Goal: Task Accomplishment & Management: Complete application form

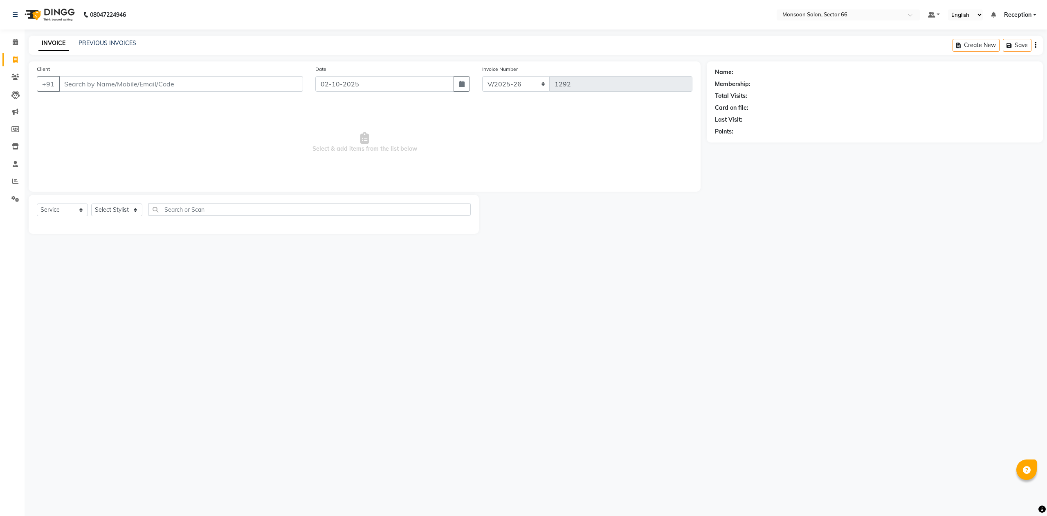
select select "3741"
select select "service"
click at [154, 82] on input "Client" at bounding box center [181, 84] width 244 height 16
paste input "7838384196"
type input "7838384196"
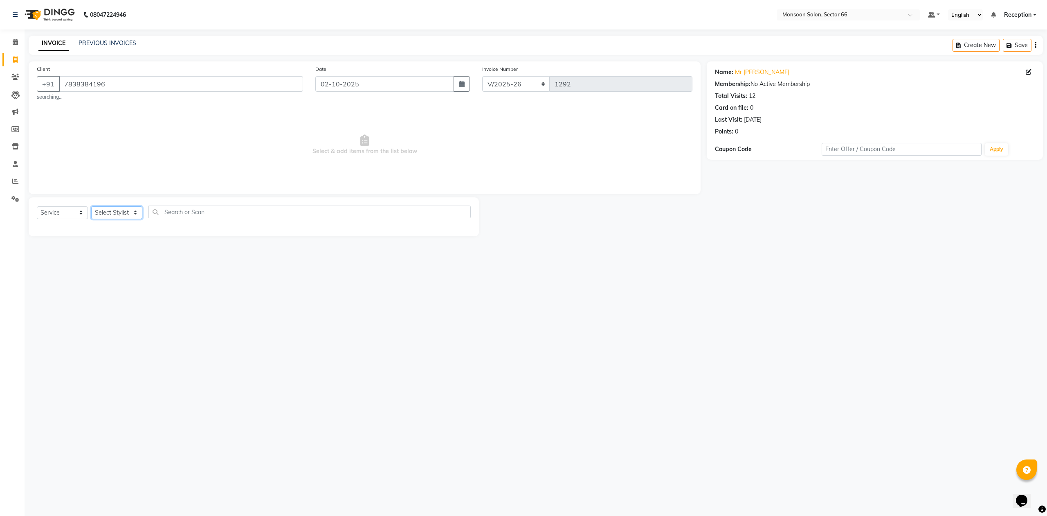
click at [110, 213] on select "Select Stylist [PERSON_NAME] Danish Paras priya Reception rozy [PERSON_NAME]" at bounding box center [116, 212] width 51 height 13
select select "17883"
click at [91, 206] on select "Select Stylist [PERSON_NAME] Danish Paras priya Reception rozy [PERSON_NAME]" at bounding box center [116, 212] width 51 height 13
click at [70, 214] on select "Select Service Product Membership Package Voucher Prepaid Gift Card" at bounding box center [62, 212] width 51 height 13
select select "P"
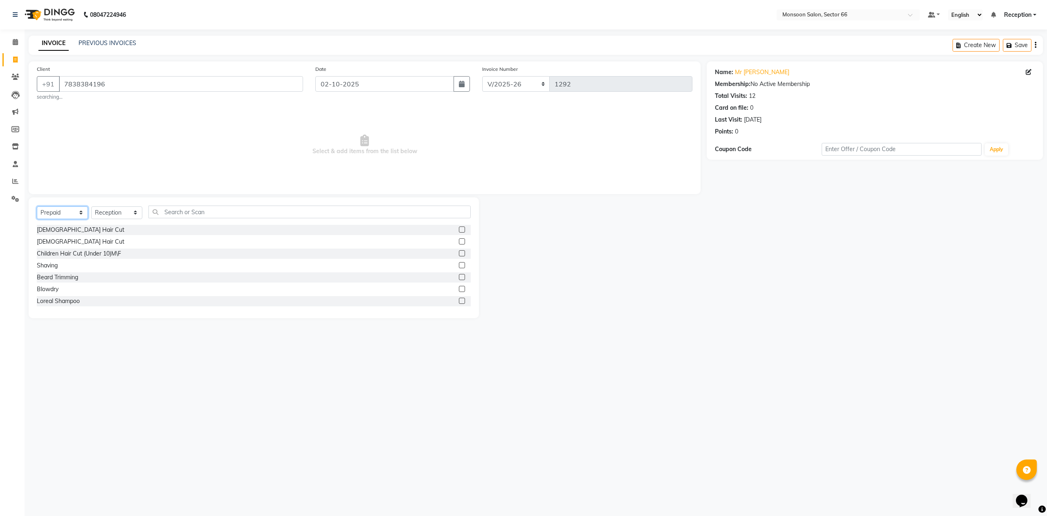
click at [37, 206] on select "Select Service Product Membership Package Voucher Prepaid Gift Card" at bounding box center [62, 212] width 51 height 13
drag, startPoint x: 43, startPoint y: 279, endPoint x: 52, endPoint y: 222, distance: 57.6
click at [44, 279] on div "15k" at bounding box center [41, 277] width 9 height 9
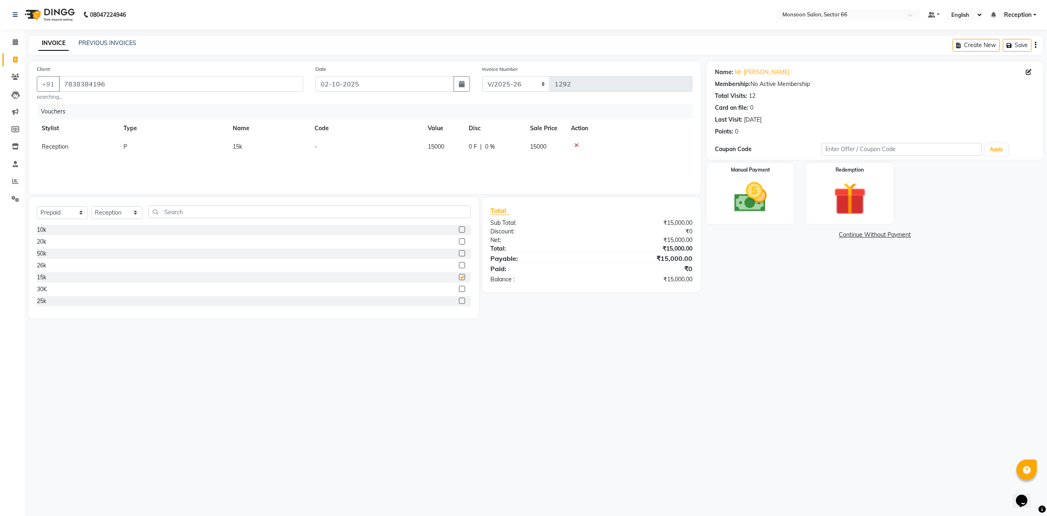
checkbox input "false"
drag, startPoint x: 54, startPoint y: 209, endPoint x: 55, endPoint y: 213, distance: 4.6
click at [54, 209] on select "Select Service Product Membership Package Voucher Prepaid Gift Card" at bounding box center [62, 212] width 51 height 13
click at [37, 206] on select "Select Service Product Membership Package Voucher Prepaid Gift Card" at bounding box center [62, 212] width 51 height 13
click at [58, 302] on div "15K (30%)" at bounding box center [50, 301] width 27 height 9
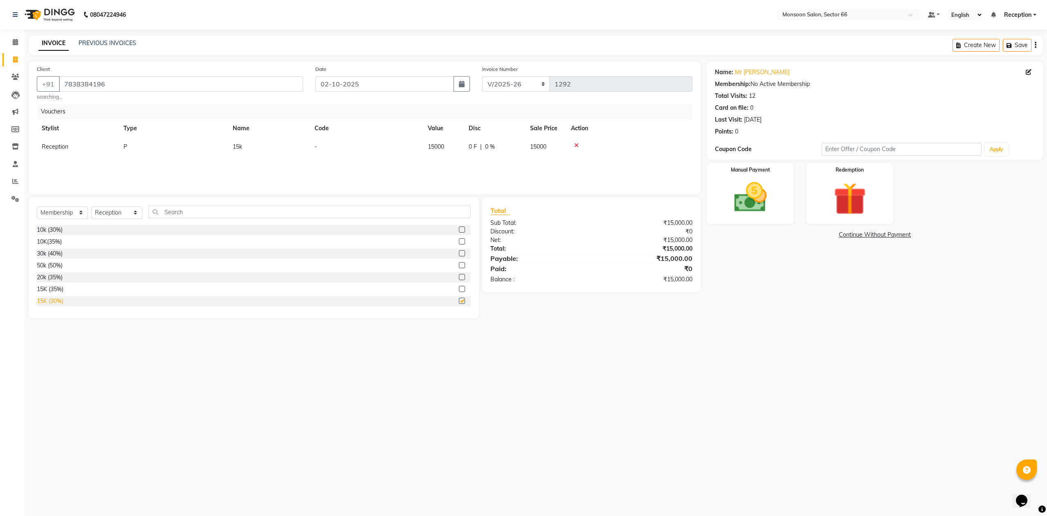
select select "select"
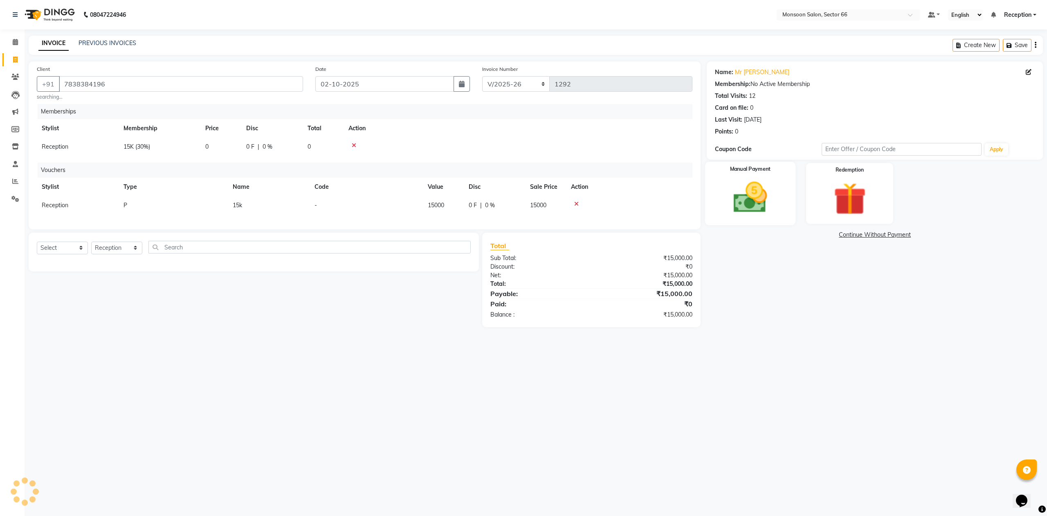
click at [765, 186] on img at bounding box center [750, 197] width 55 height 39
click at [853, 234] on span "CARD" at bounding box center [856, 234] width 18 height 9
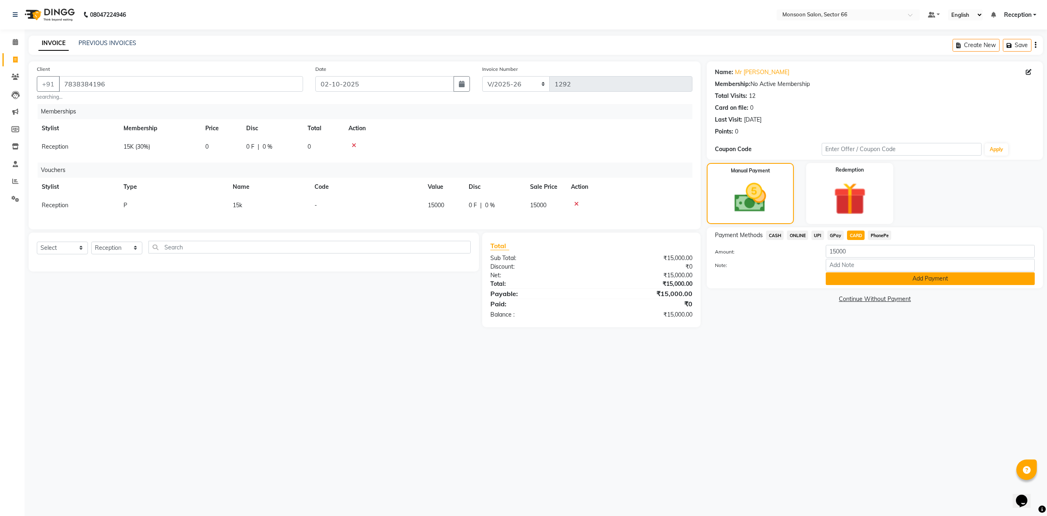
click at [853, 277] on button "Add Payment" at bounding box center [930, 278] width 209 height 13
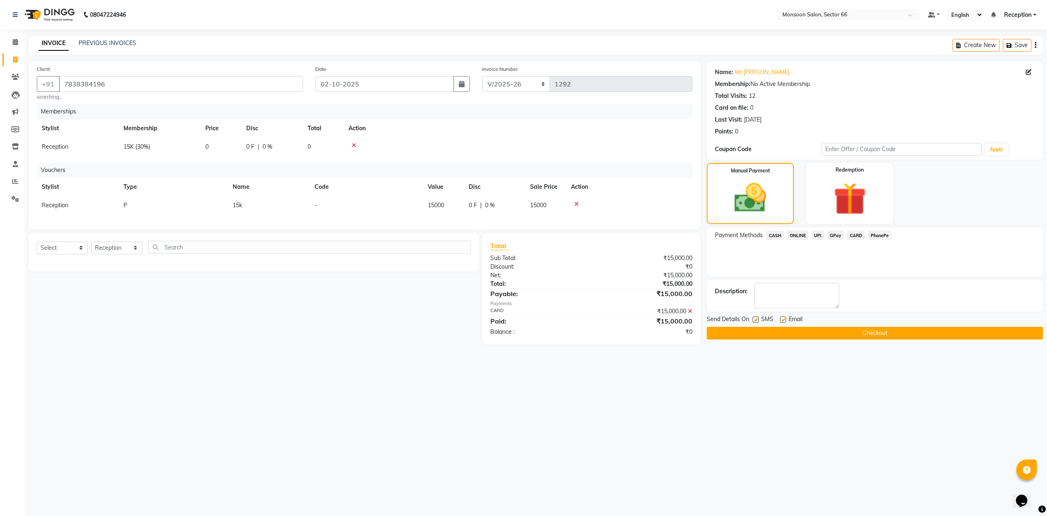
click at [857, 331] on button "Checkout" at bounding box center [875, 333] width 336 height 13
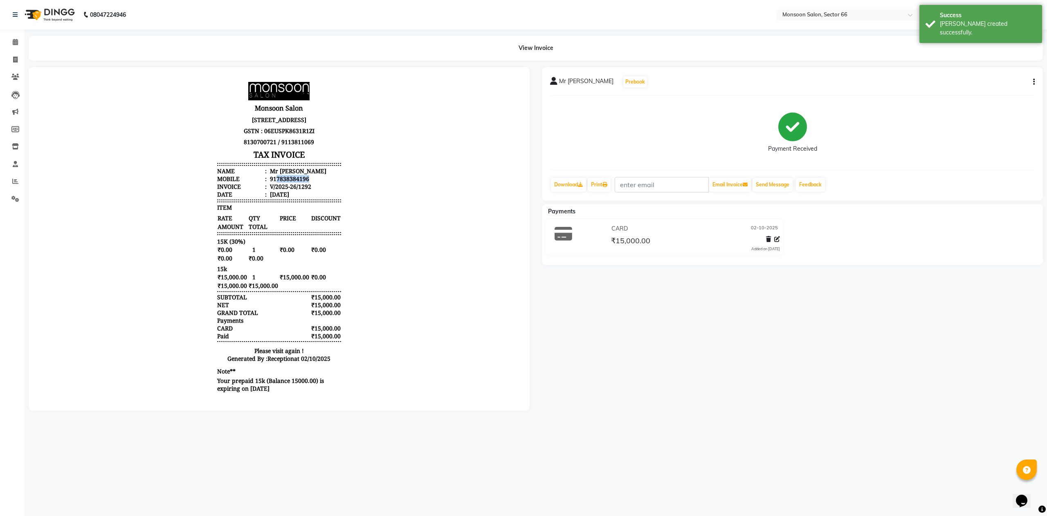
drag, startPoint x: 268, startPoint y: 188, endPoint x: 303, endPoint y: 189, distance: 34.8
click at [303, 182] on li "Mobile : 917838384196" at bounding box center [279, 179] width 124 height 8
copy div "7838384196"
click at [14, 58] on icon at bounding box center [15, 59] width 5 height 6
select select "service"
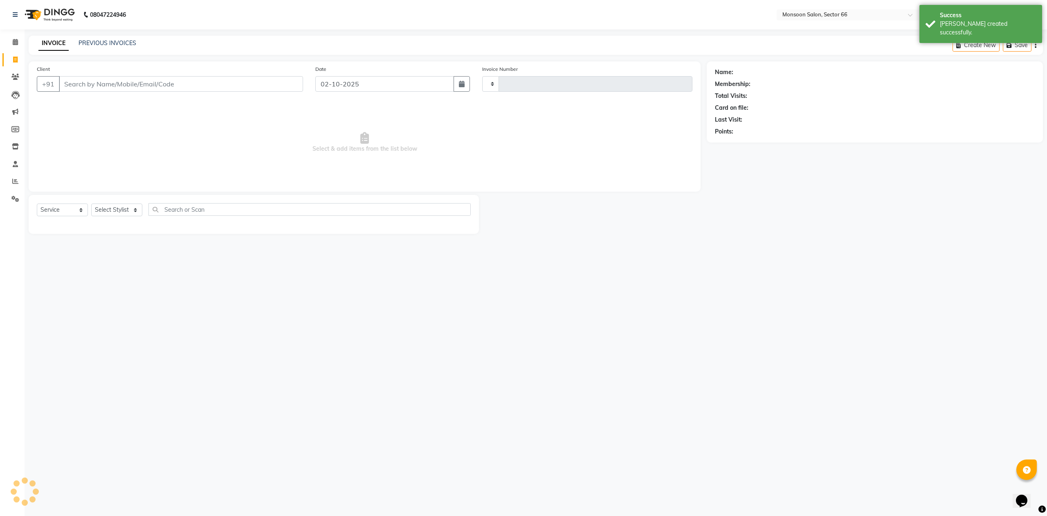
type input "1293"
select select "3741"
click at [119, 89] on input "Client" at bounding box center [181, 84] width 244 height 16
type input "7838384196"
click at [133, 210] on select "Select Stylist" at bounding box center [116, 212] width 51 height 13
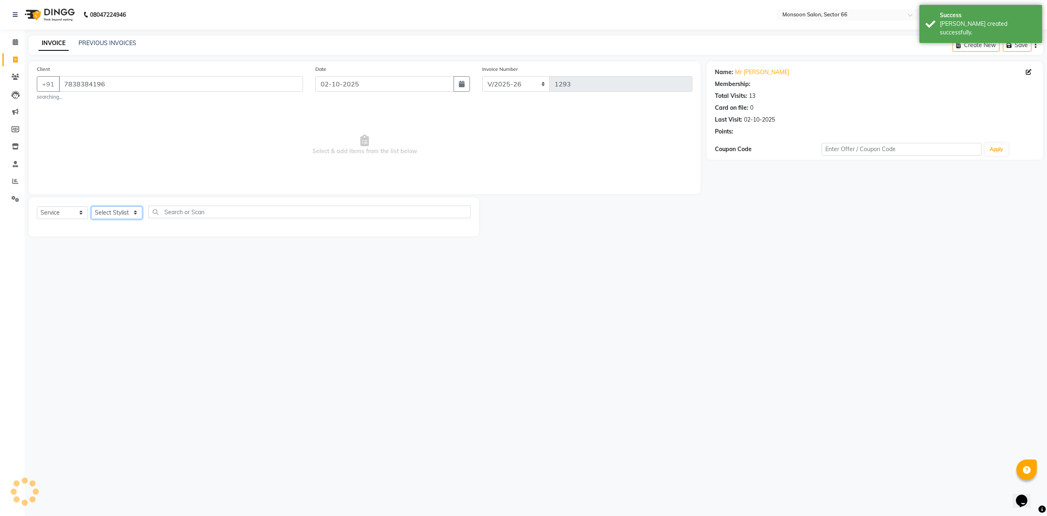
select select "1: Object"
select select "80635"
click at [91, 206] on select "Select Stylist [PERSON_NAME] Danish Paras priya Reception rozy [PERSON_NAME]" at bounding box center [116, 212] width 51 height 13
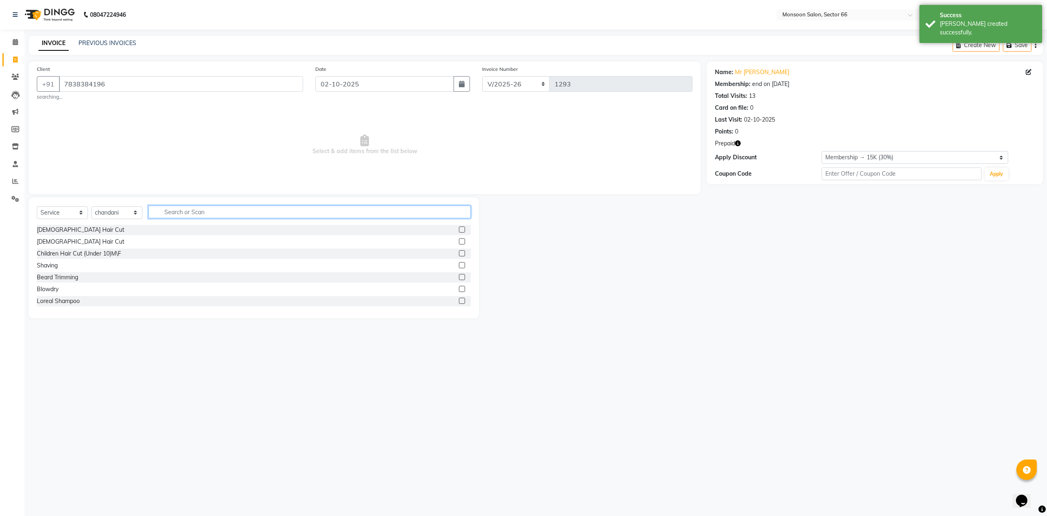
click at [174, 210] on input "text" at bounding box center [310, 211] width 322 height 13
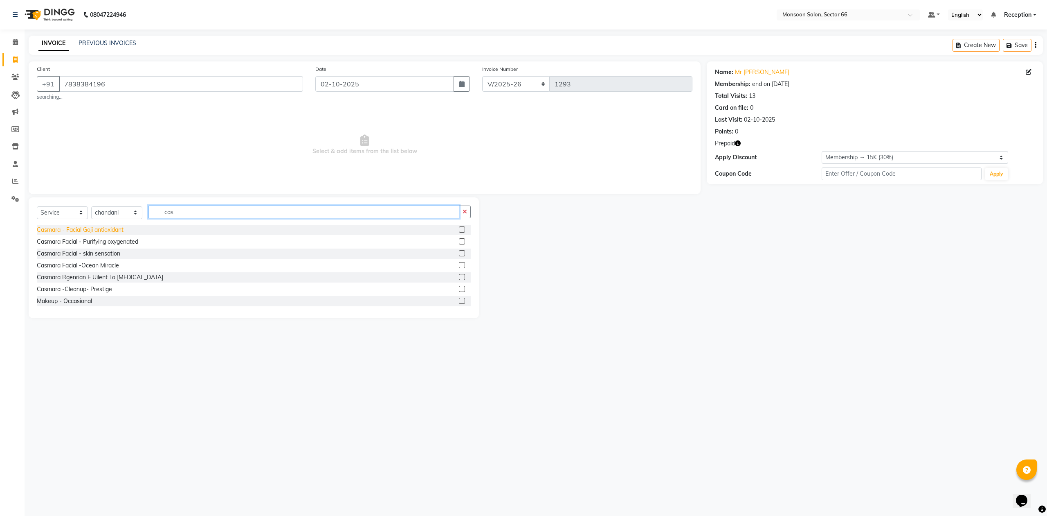
type input "cas"
click at [114, 232] on div "Casmara - Facial Goji antioxidant" at bounding box center [80, 229] width 87 height 9
checkbox input "false"
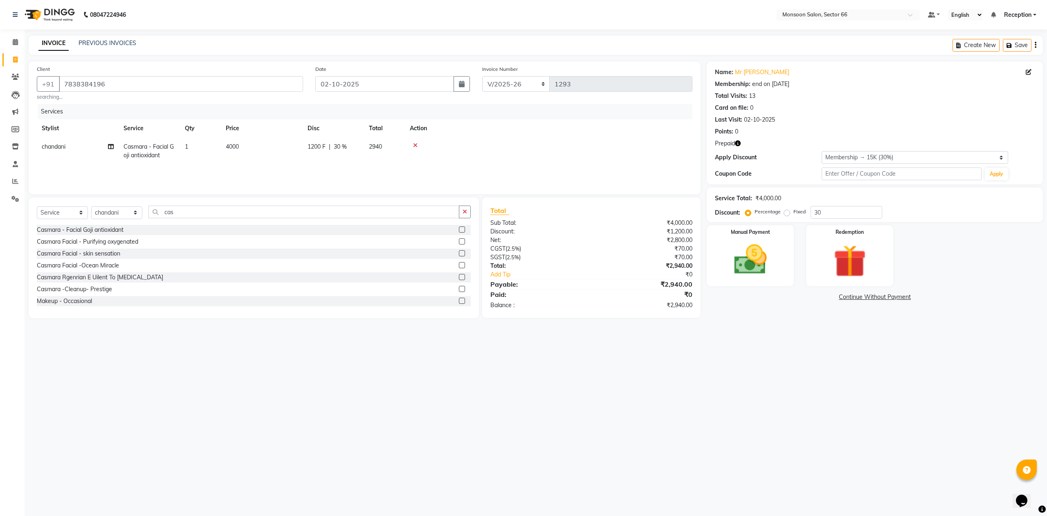
click at [236, 143] on span "4000" at bounding box center [232, 146] width 13 height 7
select select "80635"
drag, startPoint x: 295, startPoint y: 151, endPoint x: 223, endPoint y: 162, distance: 72.5
click at [223, 162] on tr "[PERSON_NAME] Danish Paras priya Reception rozy [PERSON_NAME] Casmara - Facial …" at bounding box center [365, 154] width 656 height 35
type input "5000"
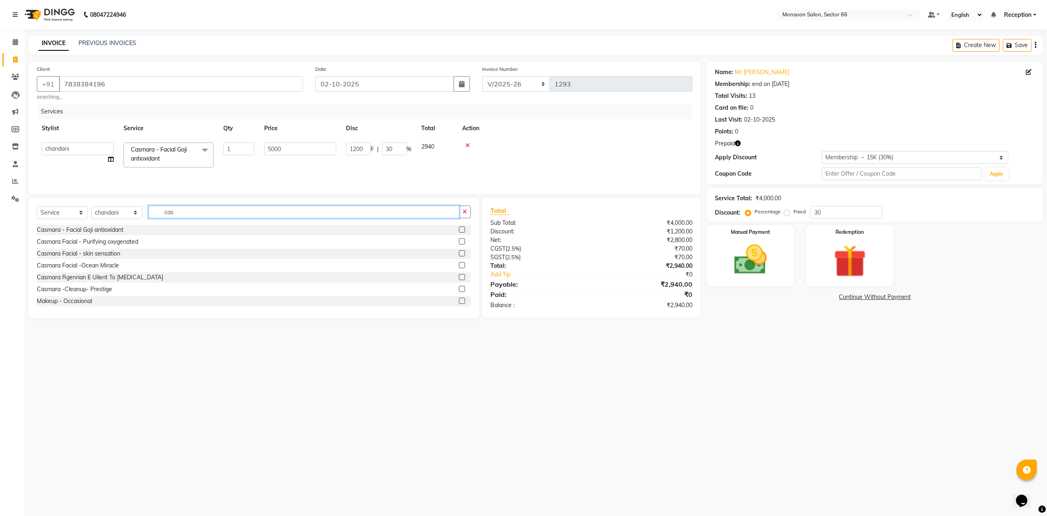
click at [187, 212] on input "cas" at bounding box center [304, 211] width 311 height 13
type input "c"
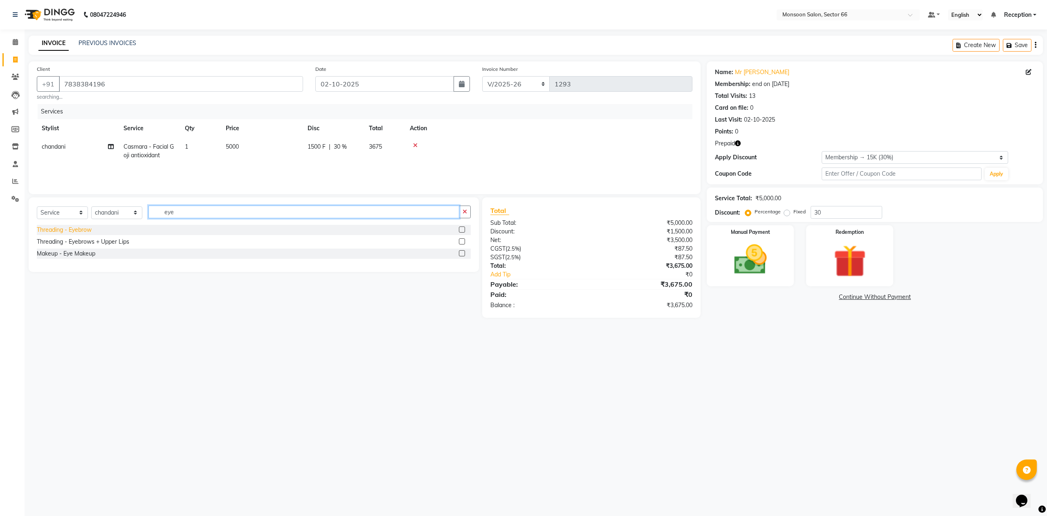
type input "eye"
click at [74, 230] on div "Threading - Eyebrow" at bounding box center [64, 229] width 55 height 9
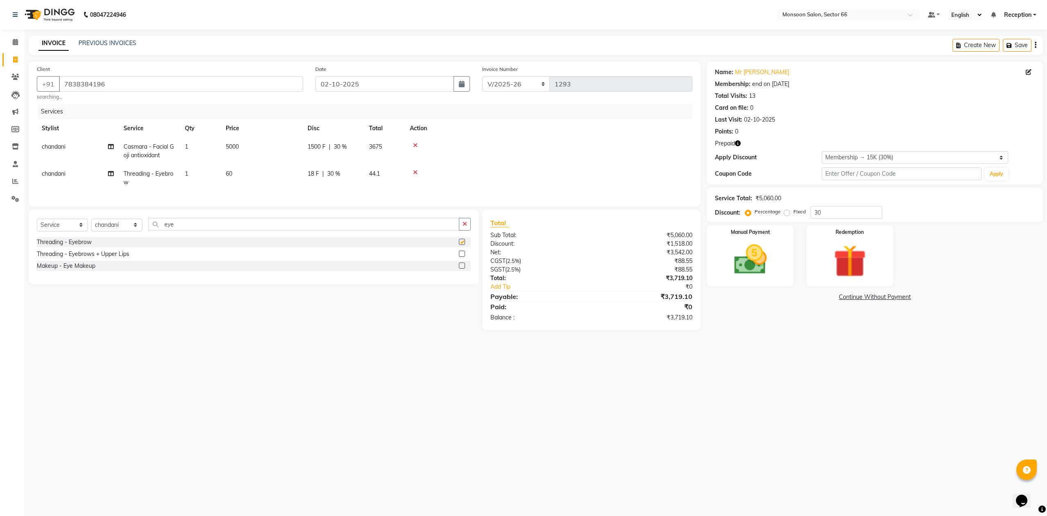
checkbox input "false"
click at [184, 230] on input "eye" at bounding box center [304, 224] width 311 height 13
type input "e"
click at [69, 258] on div "[DEMOGRAPHIC_DATA] Hair Cut" at bounding box center [81, 254] width 88 height 9
checkbox input "false"
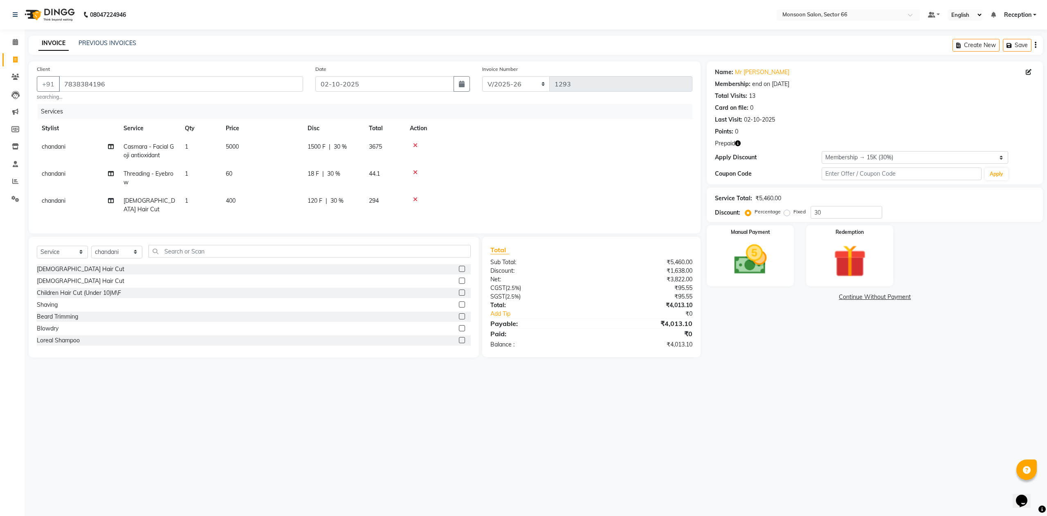
click at [49, 202] on span "chandani" at bounding box center [54, 200] width 24 height 7
select select "80635"
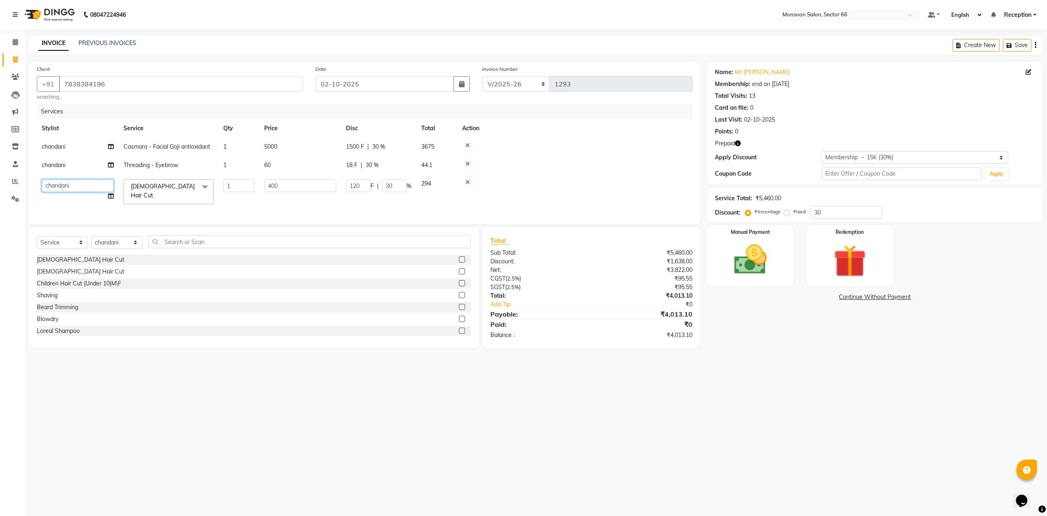
click at [52, 189] on select "[PERSON_NAME] Danish Paras priya Reception rozy [PERSON_NAME]" at bounding box center [78, 185] width 72 height 13
select select "46036"
click at [576, 159] on td at bounding box center [574, 165] width 235 height 18
click at [858, 259] on img at bounding box center [849, 261] width 55 height 42
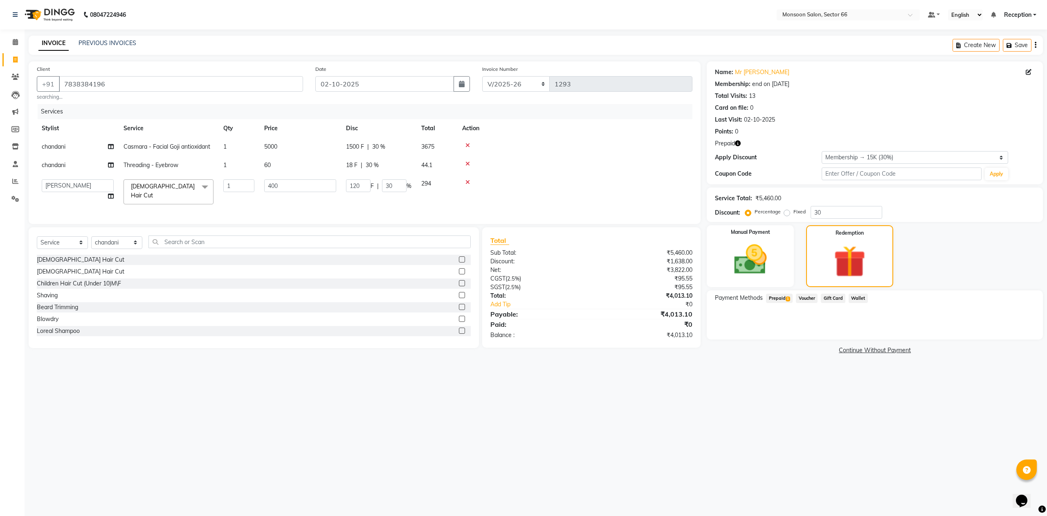
click at [784, 297] on span "Prepaid 1" at bounding box center [779, 297] width 27 height 9
click at [1011, 334] on button "Add" at bounding box center [1016, 331] width 30 height 14
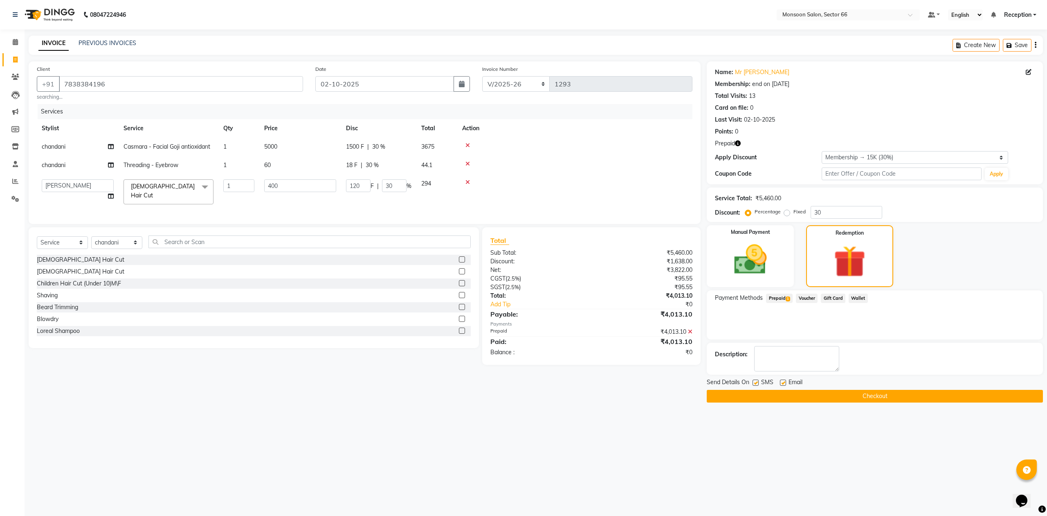
click at [962, 397] on button "Checkout" at bounding box center [875, 396] width 336 height 13
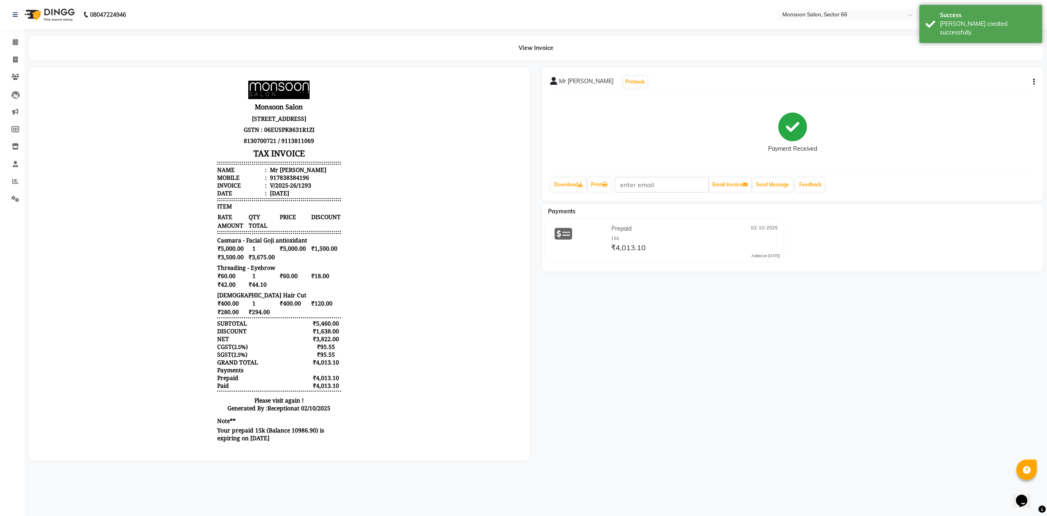
scroll to position [7, 0]
click at [15, 58] on icon at bounding box center [15, 59] width 5 height 6
select select "service"
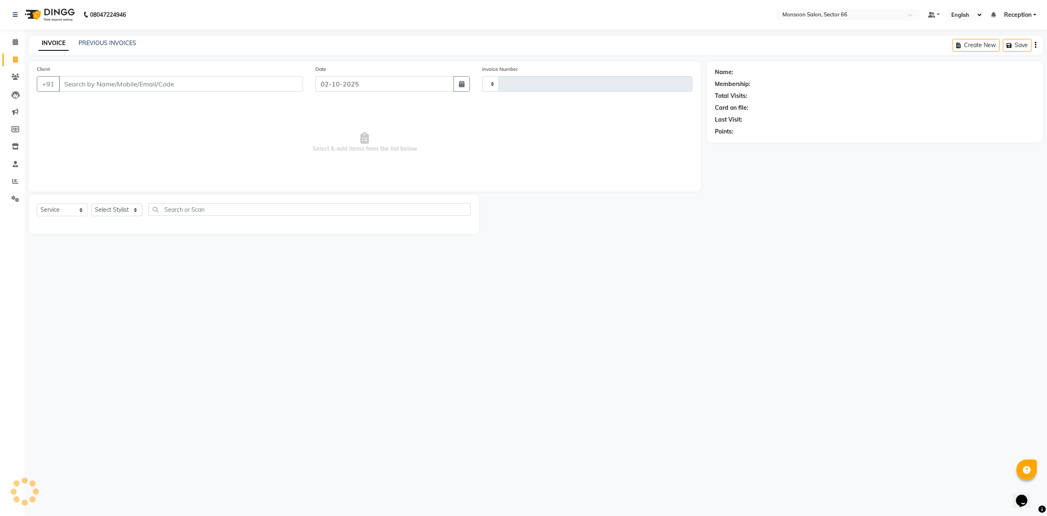
type input "1294"
select select "3741"
click at [166, 87] on input "Client" at bounding box center [181, 84] width 244 height 16
